Goal: Information Seeking & Learning: Check status

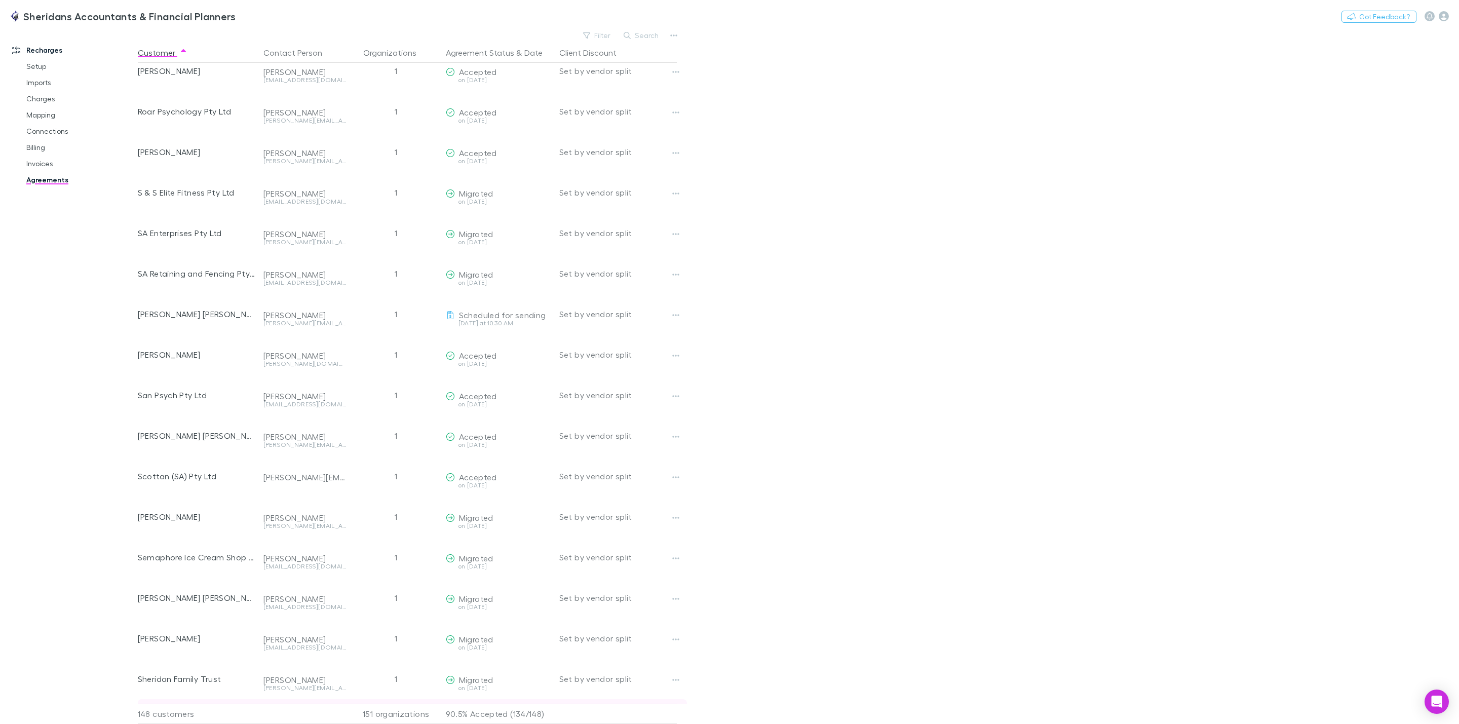
scroll to position [4228, 0]
click at [52, 95] on link "Charges" at bounding box center [81, 99] width 131 height 16
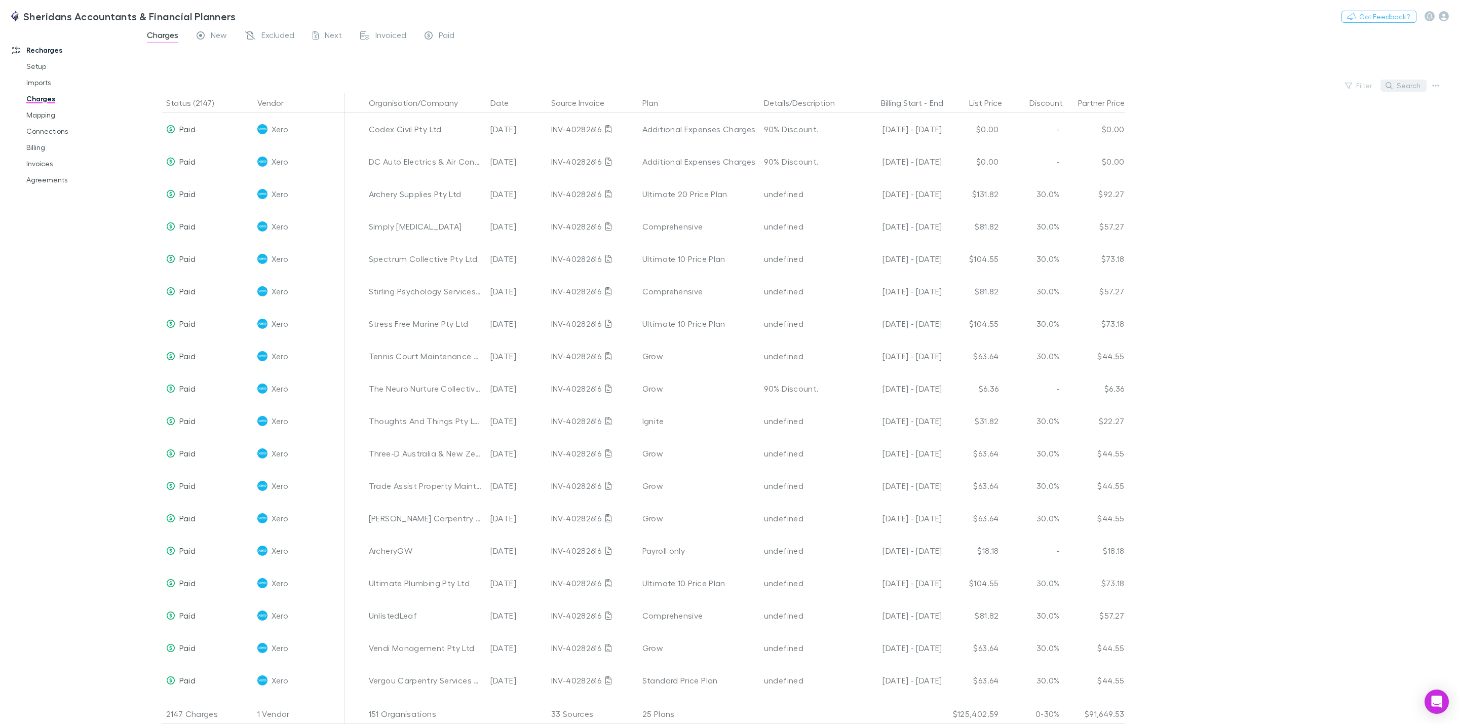
click at [1404, 86] on button "Search" at bounding box center [1403, 86] width 46 height 12
type input "*"
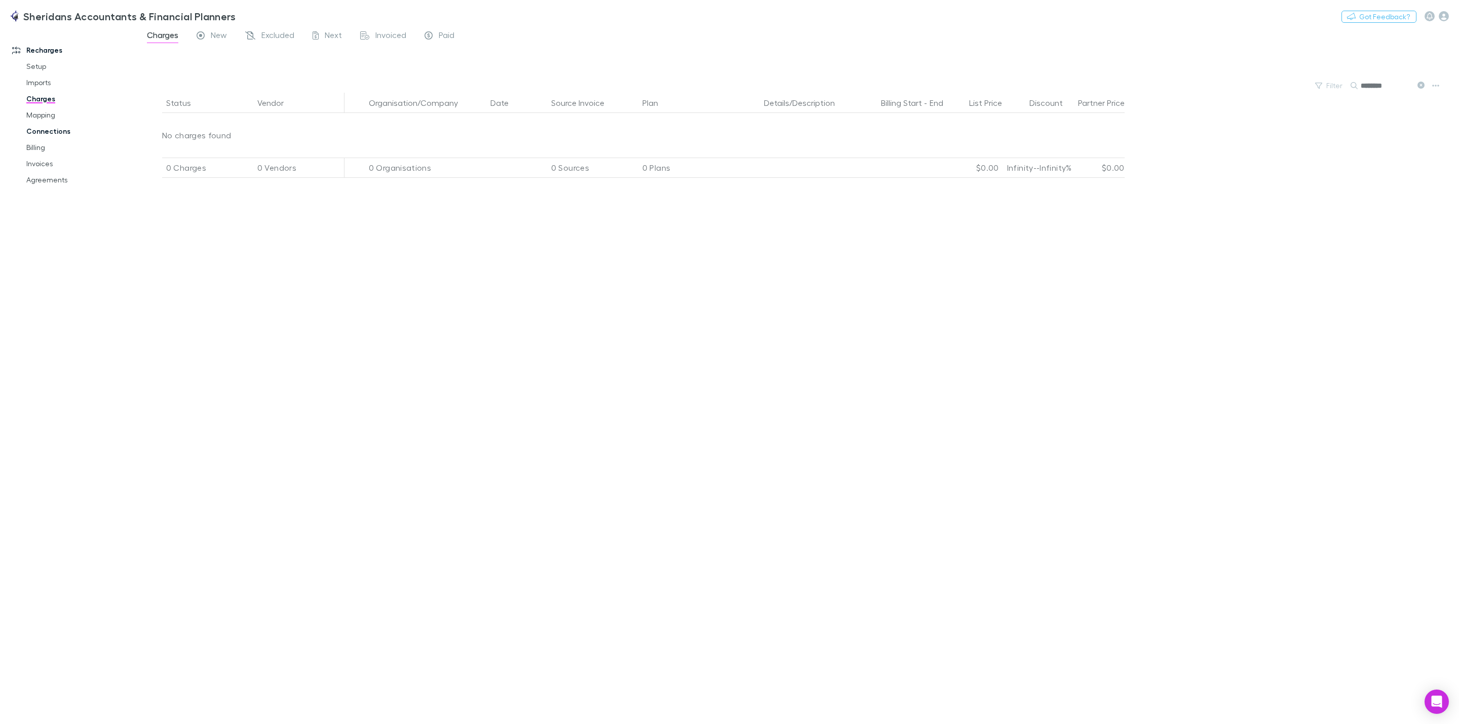
type input "********"
click at [54, 125] on link "Connections" at bounding box center [81, 131] width 131 height 16
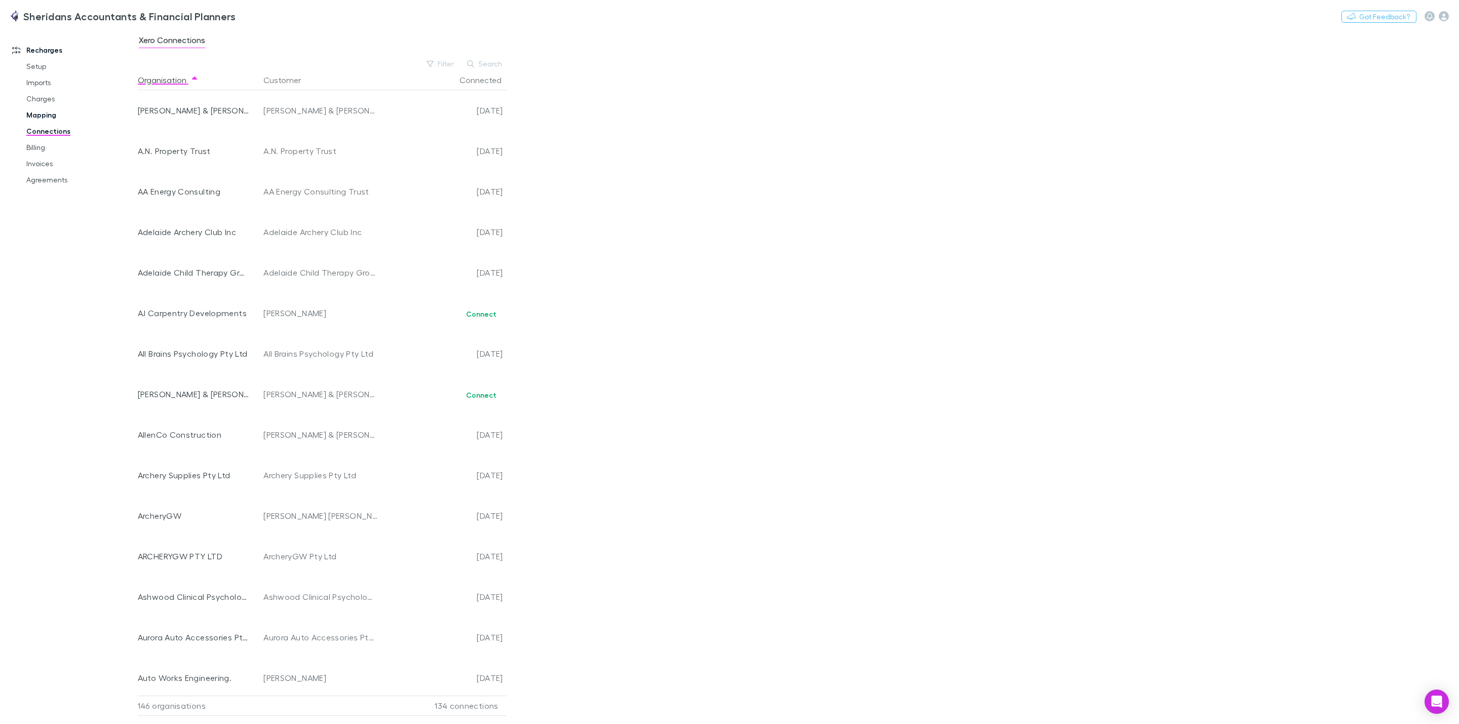
click at [46, 113] on link "Mapping" at bounding box center [81, 115] width 131 height 16
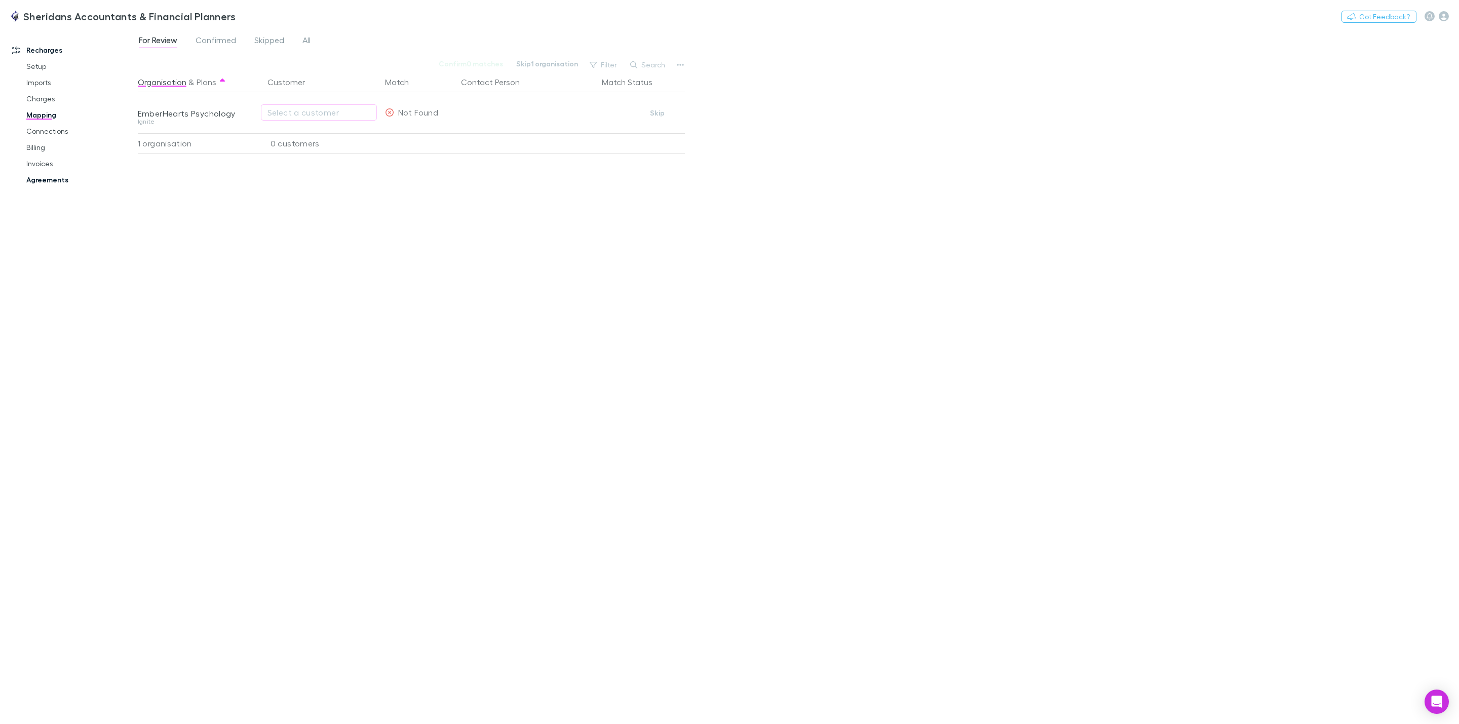
click at [43, 176] on link "Agreements" at bounding box center [81, 180] width 131 height 16
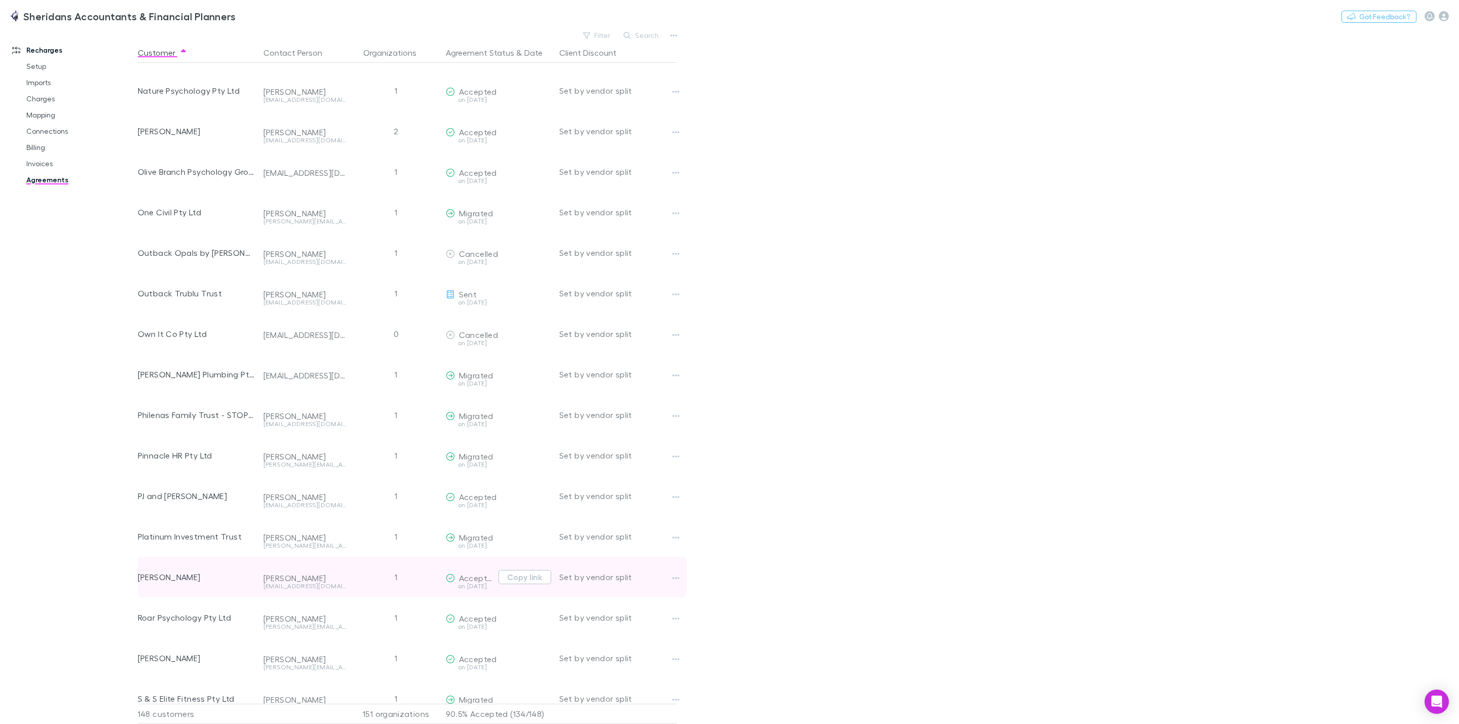
scroll to position [3955, 0]
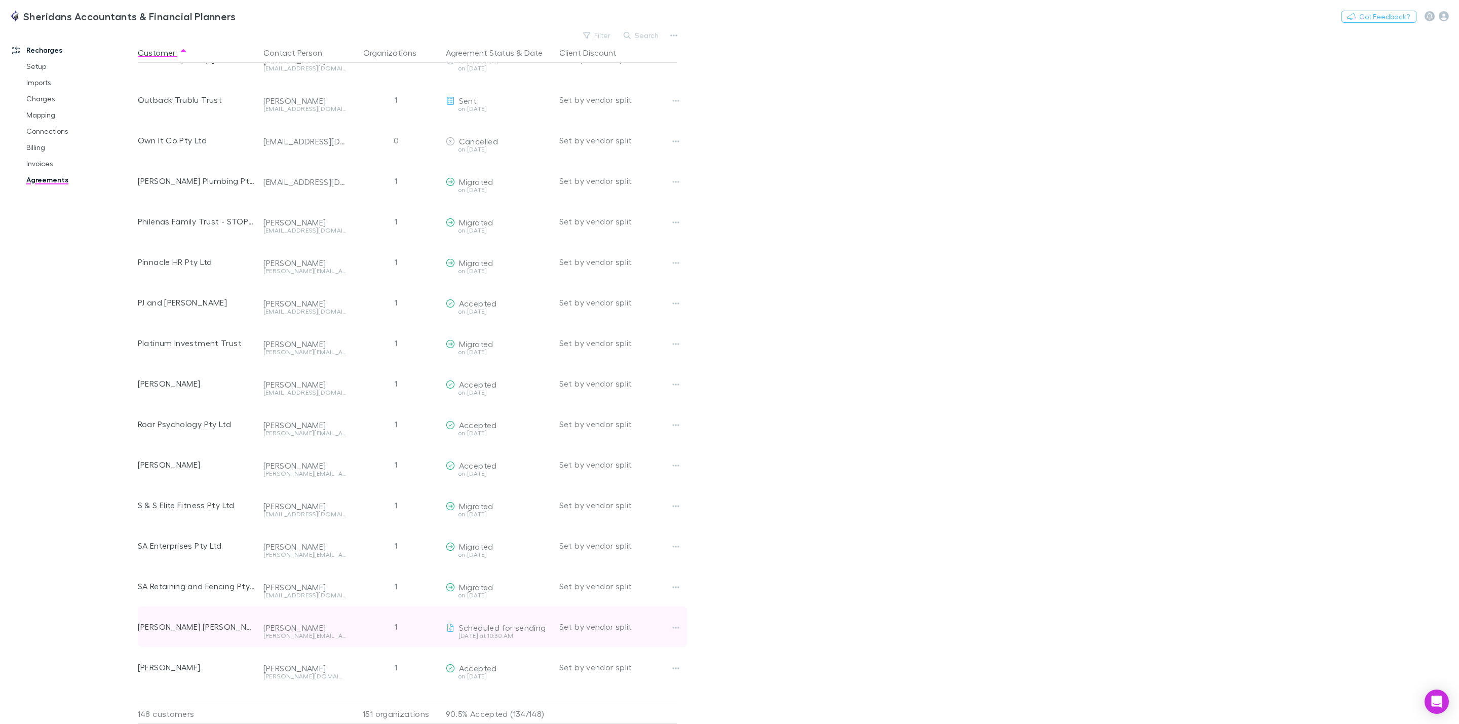
click at [328, 638] on div "[PERSON_NAME][EMAIL_ADDRESS][DOMAIN_NAME]" at bounding box center [304, 640] width 83 height 14
click at [676, 631] on icon "button" at bounding box center [675, 628] width 7 height 8
click at [614, 681] on p "Open contact in Xero" at bounding box center [613, 684] width 123 height 12
click at [44, 160] on link "Invoices" at bounding box center [81, 164] width 131 height 16
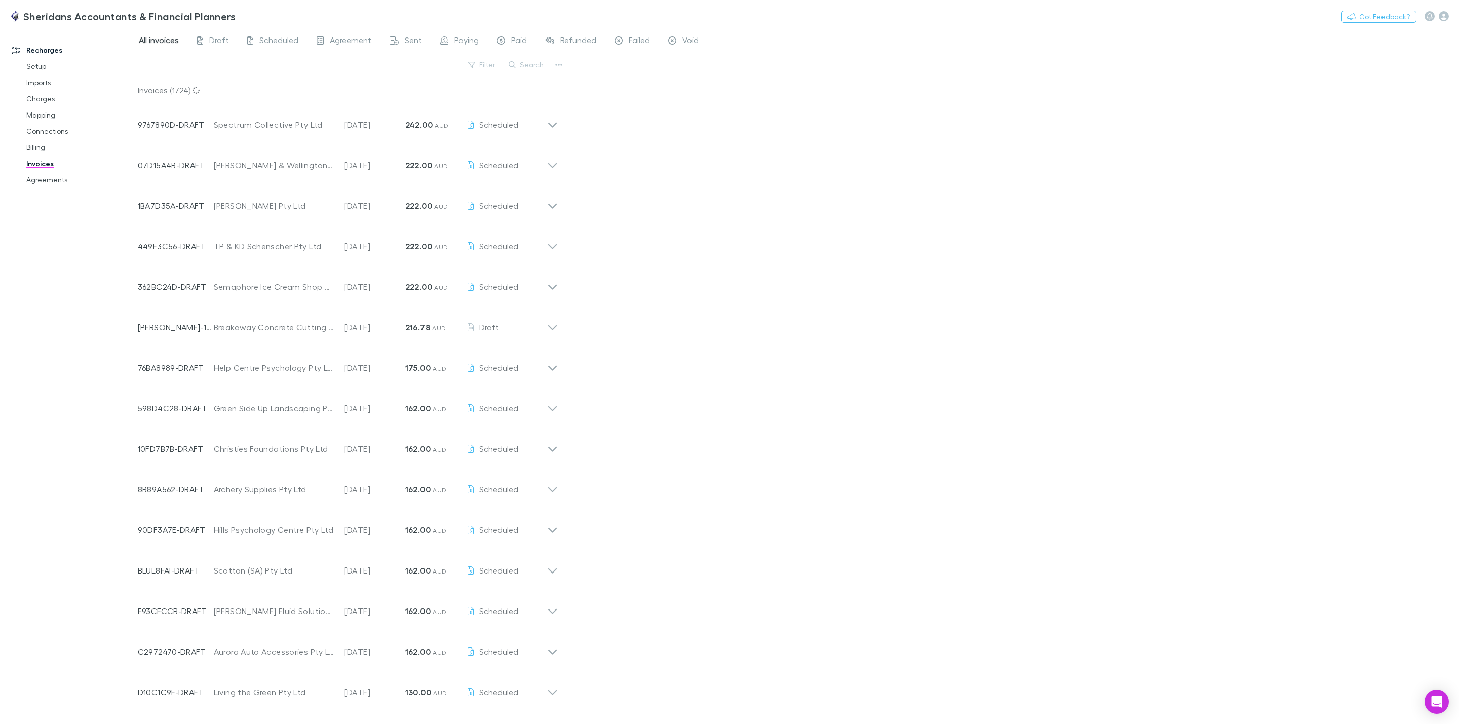
click at [518, 61] on button "Search" at bounding box center [527, 65] width 46 height 12
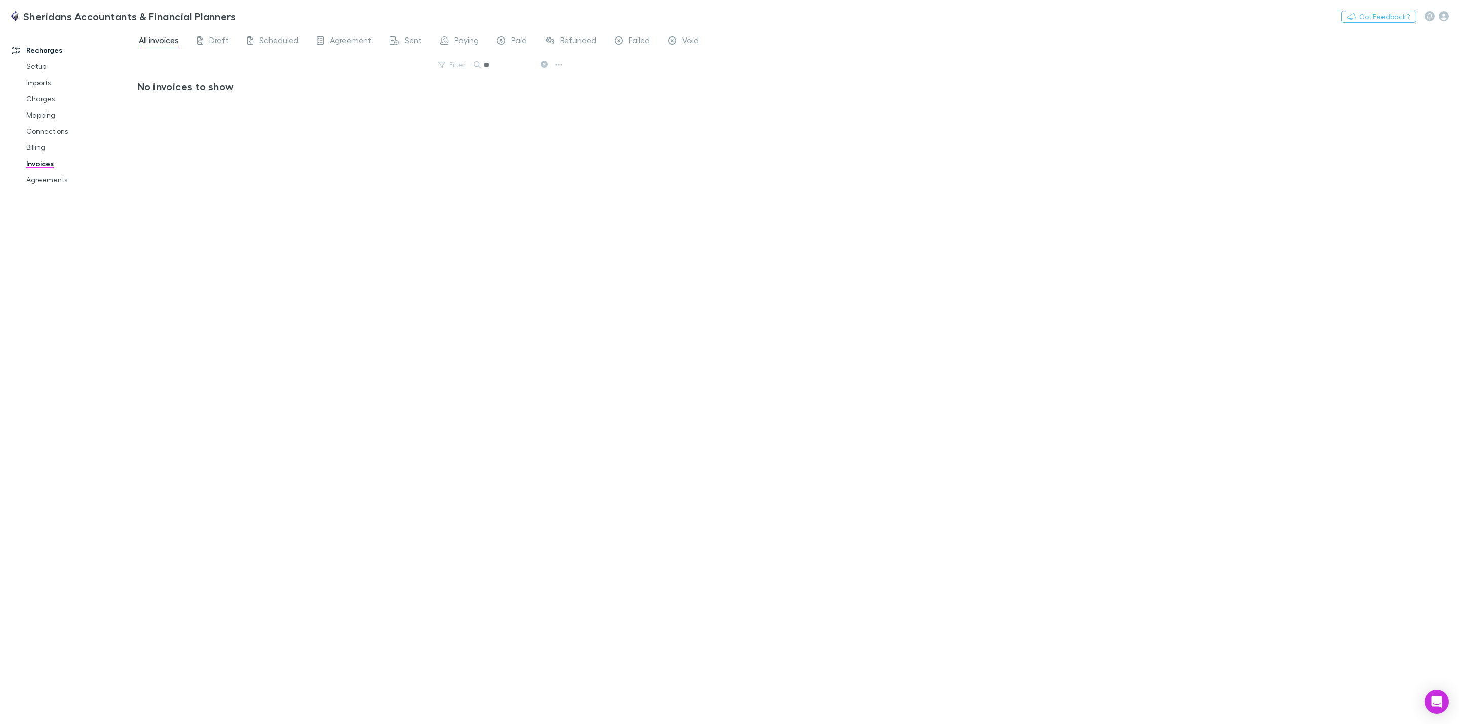
type input "*"
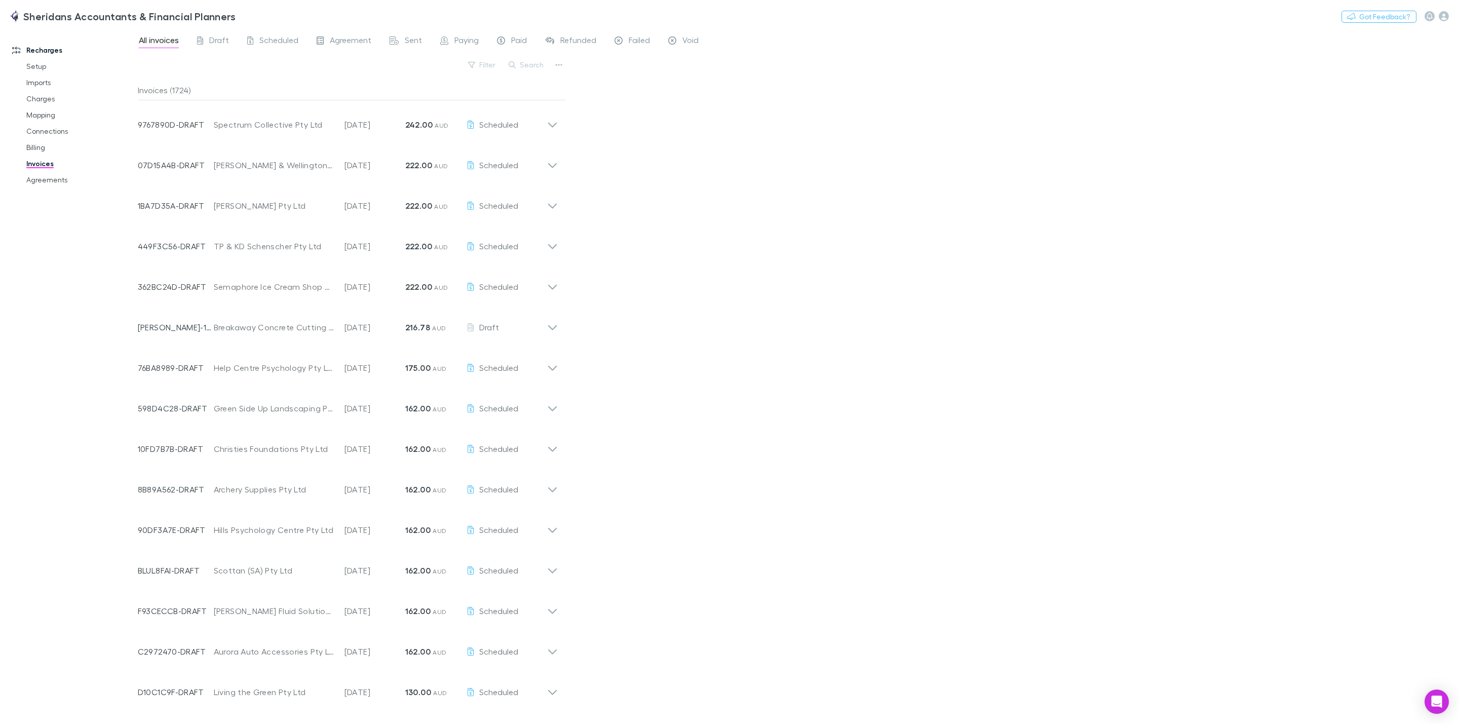
click at [1016, 155] on div "All invoices Draft Scheduled Agreement Sent Paying Paid Refunded Failed Void Fi…" at bounding box center [798, 375] width 1321 height 695
